Goal: Task Accomplishment & Management: Use online tool/utility

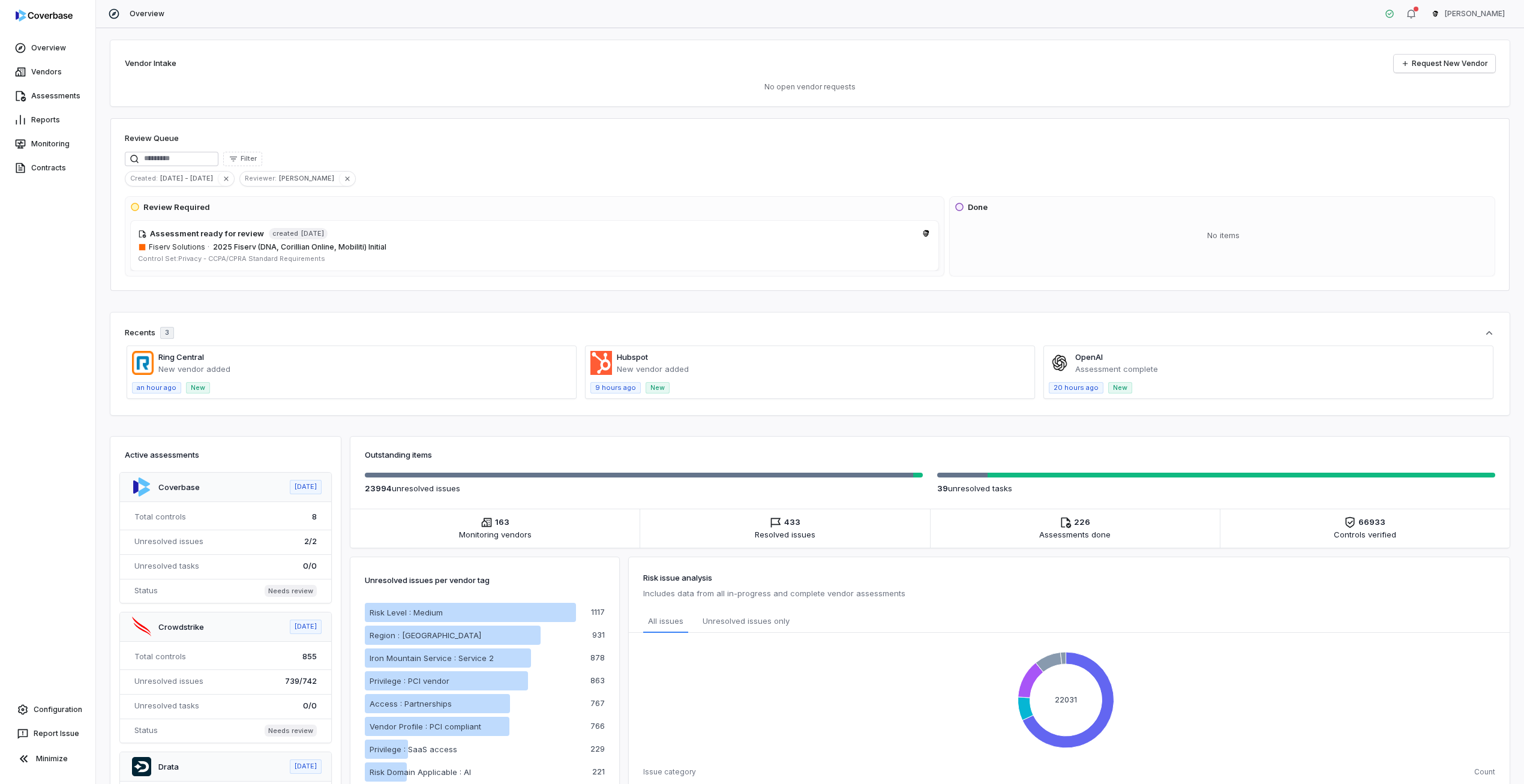
click at [1490, 22] on html "Overview Vendors Assessments Reports Monitoring Contracts Configuration Report …" at bounding box center [762, 392] width 1524 height 784
click at [1468, 51] on div "Account" at bounding box center [1461, 43] width 92 height 19
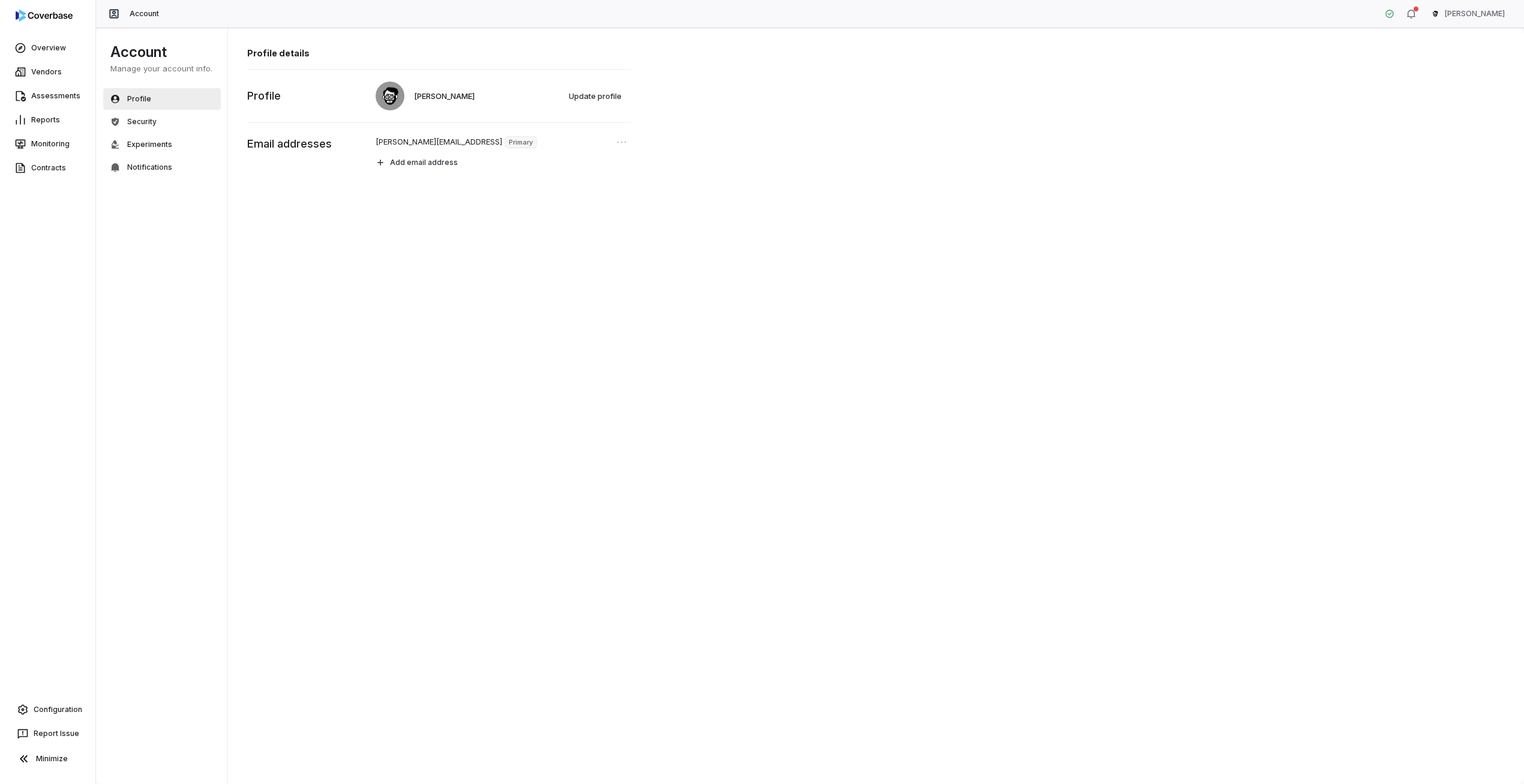
click at [45, 695] on div "Overview Vendors Assessments Reports Monitoring Contracts Configuration Report …" at bounding box center [47, 392] width 95 height 784
click at [40, 709] on link "Configuration" at bounding box center [47, 709] width 86 height 21
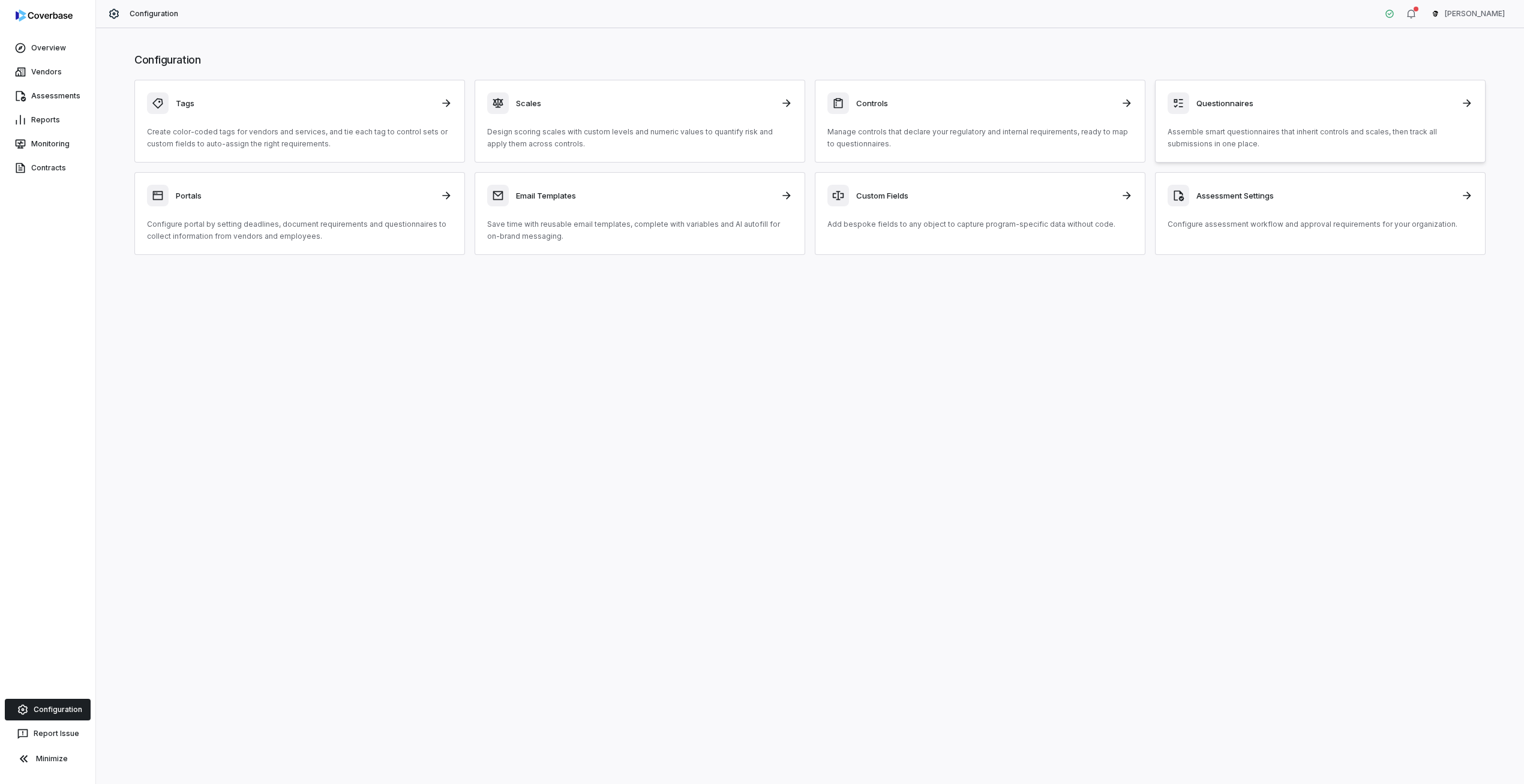
click at [1223, 128] on p "Assemble smart questionnaires that inherit controls and scales, then track all …" at bounding box center [1320, 137] width 305 height 24
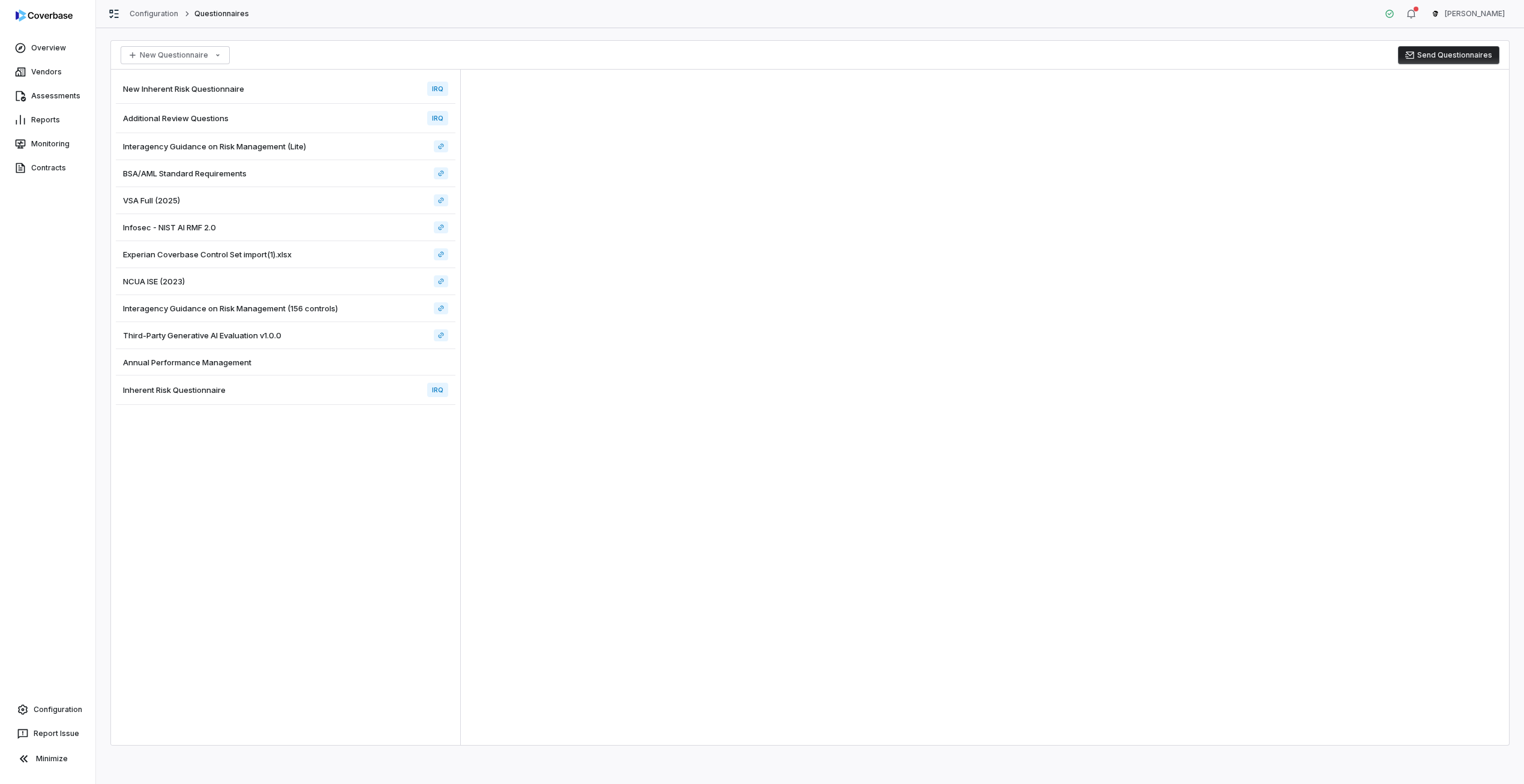
click at [277, 397] on div "Inherent Risk Questionnaire IRQ" at bounding box center [286, 389] width 340 height 29
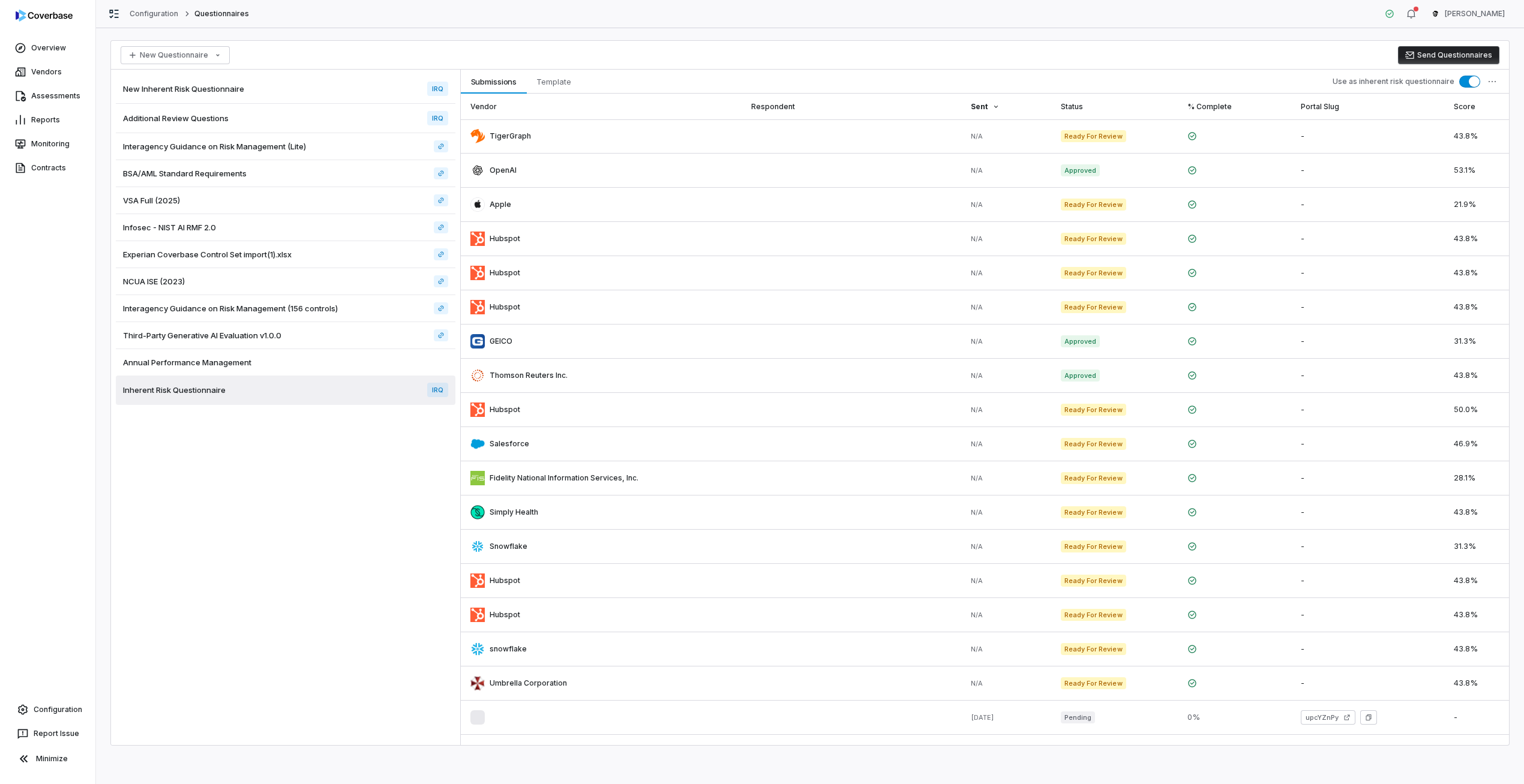
click at [329, 363] on div "Annual Performance Management" at bounding box center [286, 362] width 340 height 27
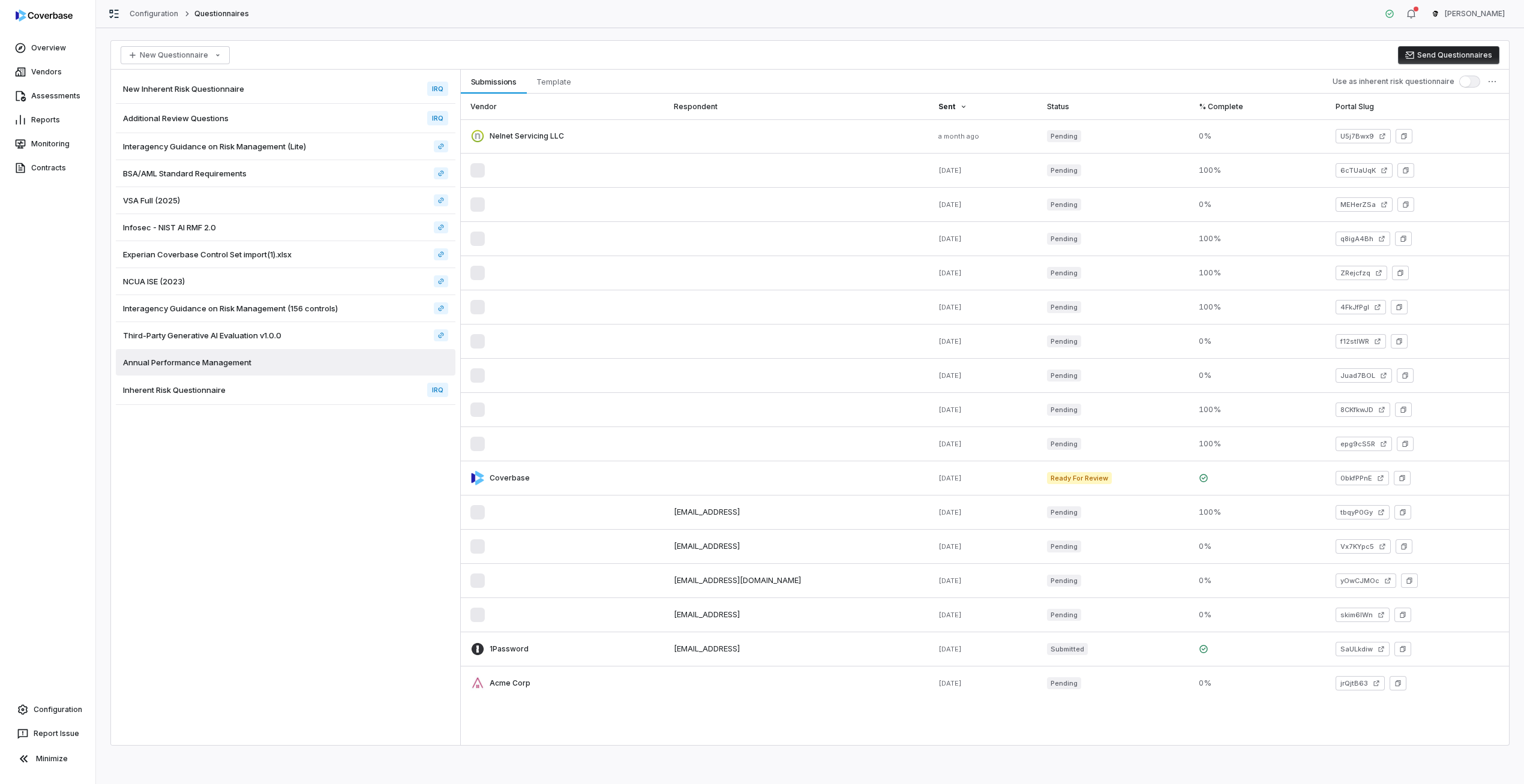
click at [318, 396] on div "Inherent Risk Questionnaire IRQ" at bounding box center [286, 389] width 340 height 29
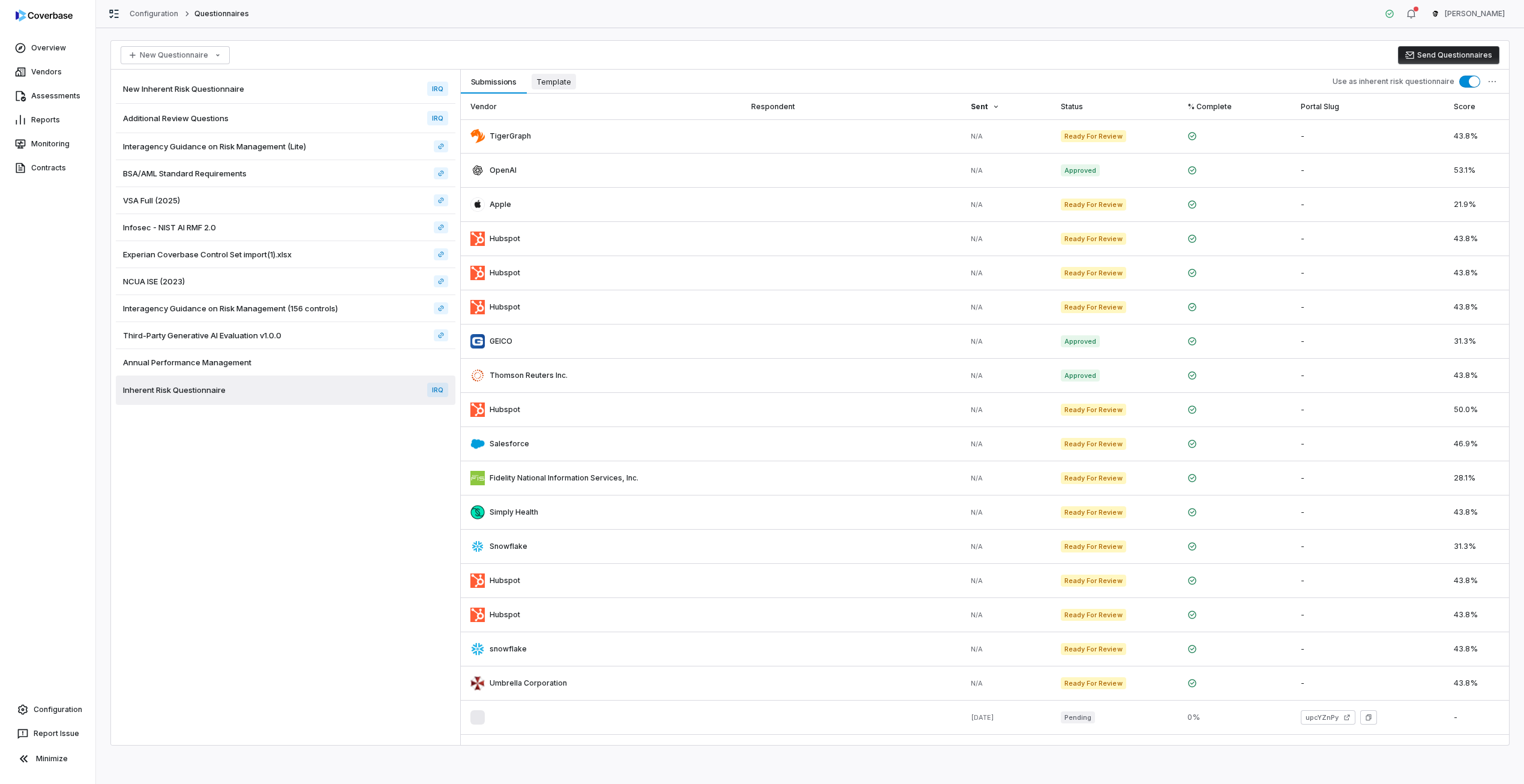
click at [549, 80] on span "Template" at bounding box center [554, 82] width 44 height 16
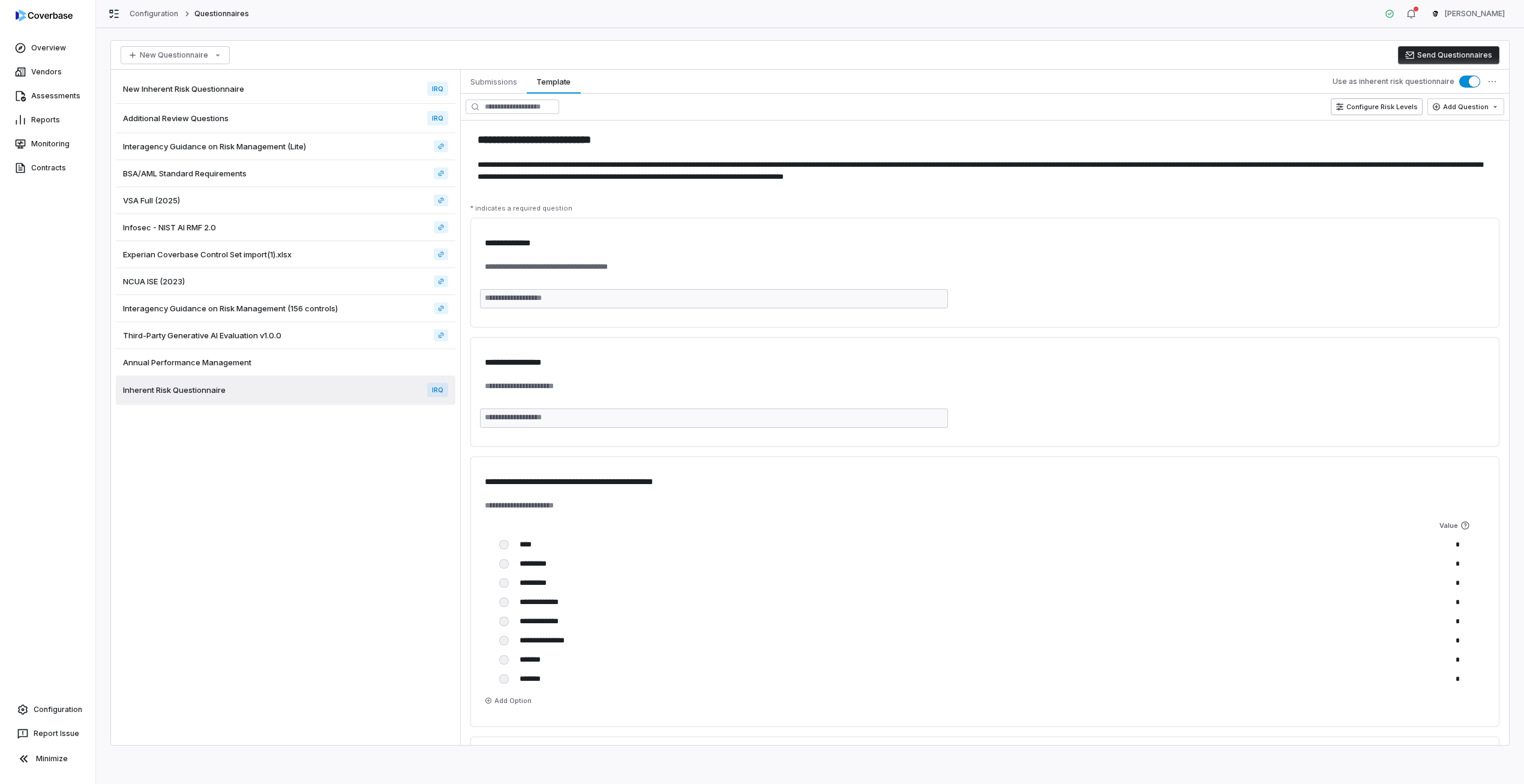
click at [1415, 101] on button "Configure Risk Levels" at bounding box center [1377, 107] width 92 height 17
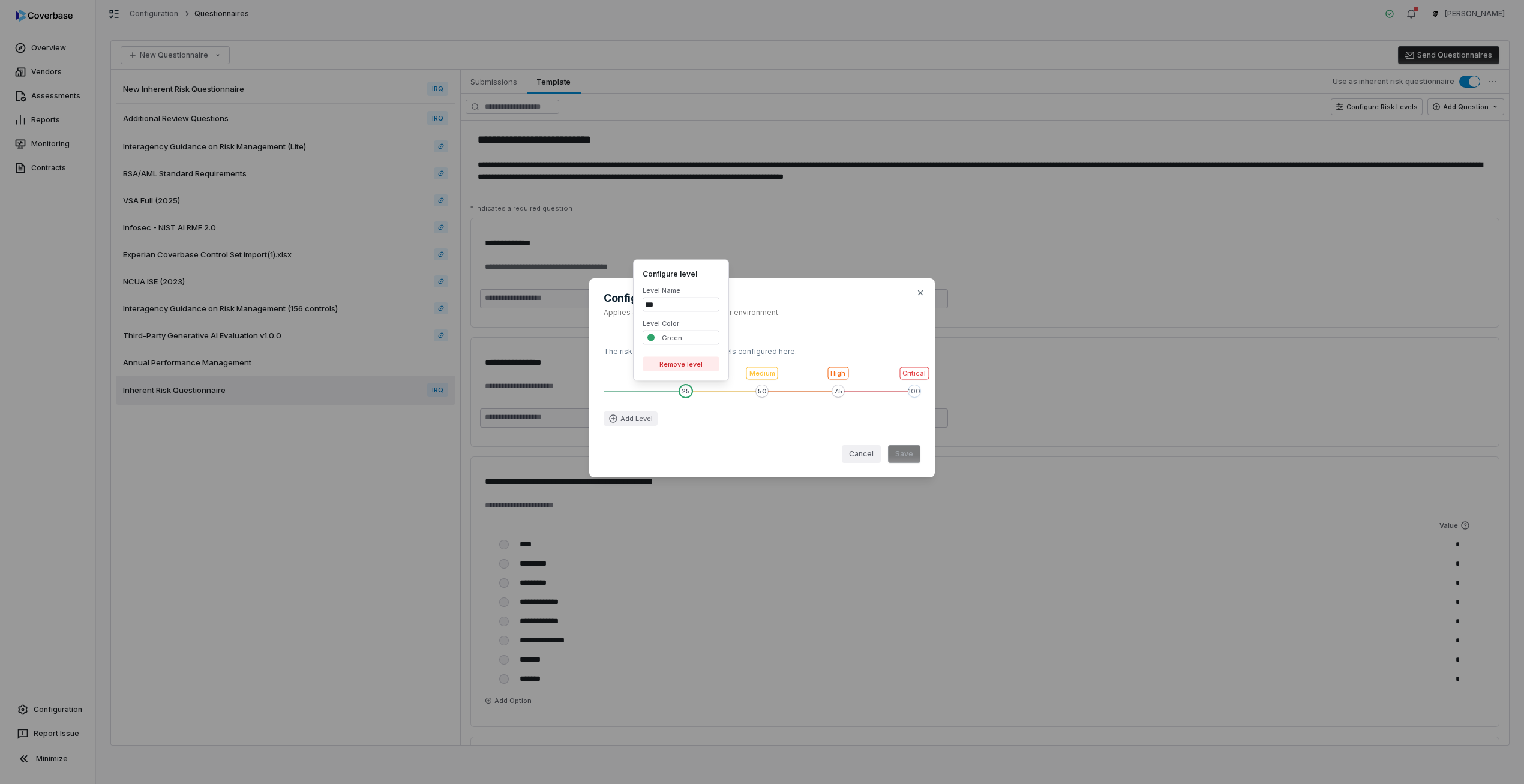
click at [762, 389] on span "Value 2 of 4" at bounding box center [762, 391] width 12 height 12
click at [872, 299] on h2 "Configure risk levels" at bounding box center [762, 298] width 317 height 11
click at [1129, 246] on div "Configure risk levels Applies across all risk scores in your environment. The r…" at bounding box center [762, 392] width 1524 height 784
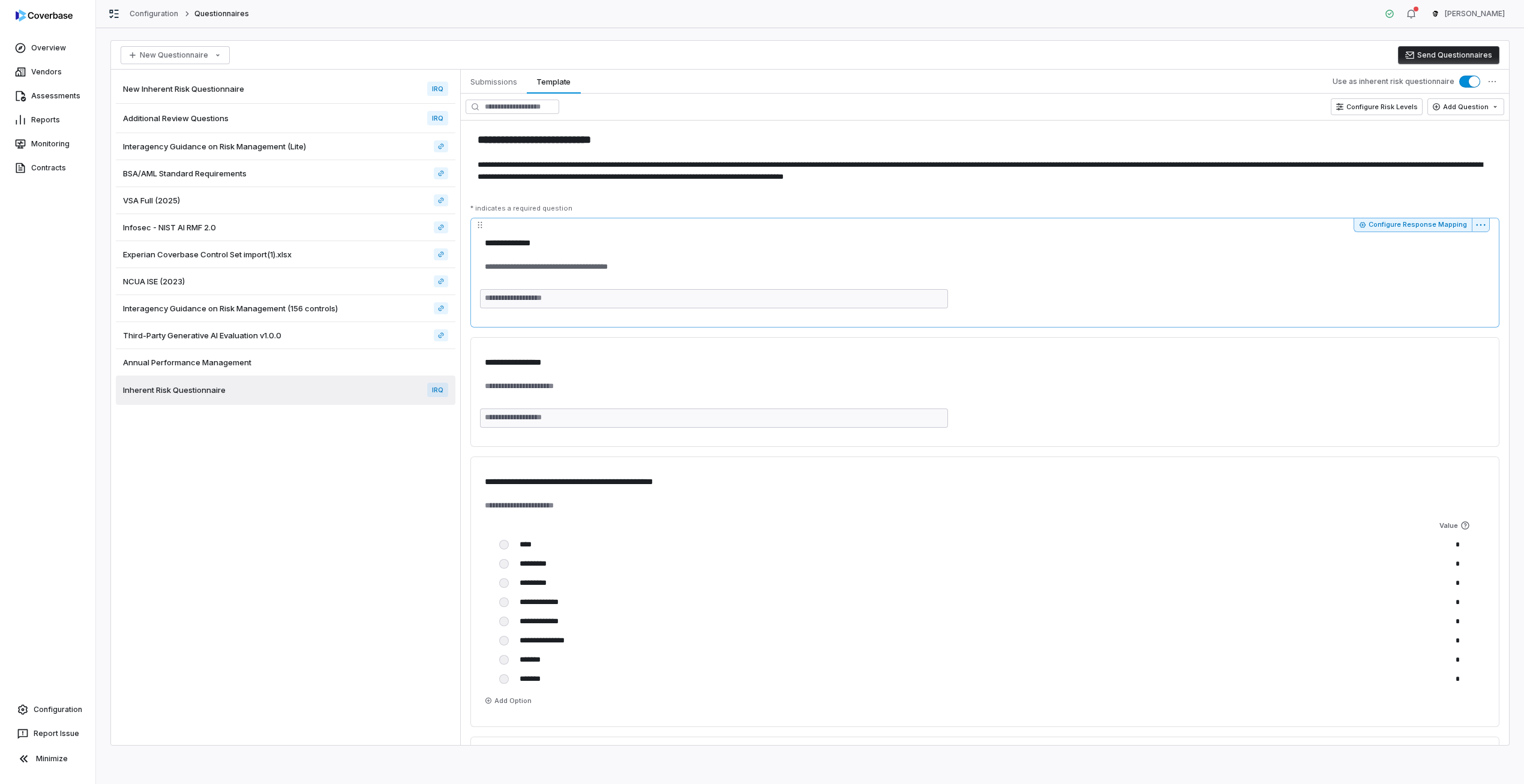
type textarea "*"
